Goal: Find specific page/section: Find specific page/section

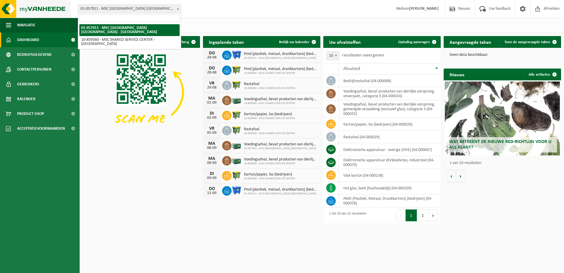
drag, startPoint x: 161, startPoint y: 9, endPoint x: 61, endPoint y: 10, distance: 99.4
click at [47, 9] on div "Vestiging: 01-057911 - MSC BELGIUM NV - ANTWERPEN 10-859560 - MSC SHARED SERVIC…" at bounding box center [282, 9] width 564 height 18
drag, startPoint x: 81, startPoint y: 29, endPoint x: 134, endPoint y: 31, distance: 52.9
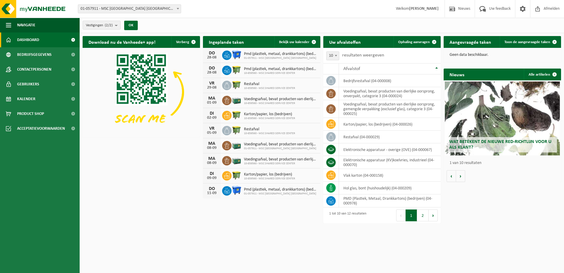
click at [155, 9] on span "01-057911 - MSC [GEOGRAPHIC_DATA] [GEOGRAPHIC_DATA] - [GEOGRAPHIC_DATA]" at bounding box center [129, 9] width 103 height 8
drag, startPoint x: 536, startPoint y: 243, endPoint x: 538, endPoint y: 240, distance: 4.4
click at [536, 243] on html "Vestiging: 01-057911 - MSC BELGIUM NV - ANTWERPEN 10-859560 - MSC SHARED SERVIC…" at bounding box center [282, 136] width 564 height 273
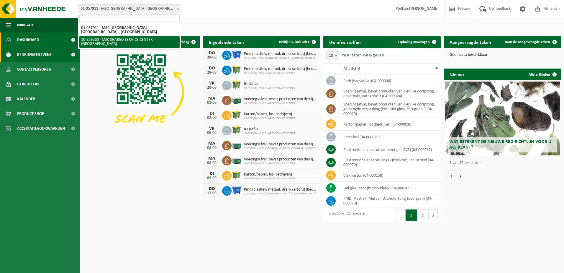
click at [30, 55] on span "Bedrijfsgegevens" at bounding box center [34, 54] width 35 height 15
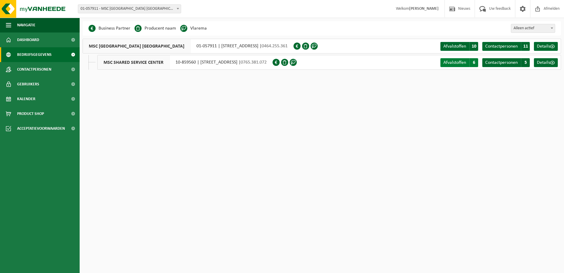
click at [463, 64] on span "Afvalstoffen" at bounding box center [454, 62] width 23 height 5
